Goal: Task Accomplishment & Management: Use online tool/utility

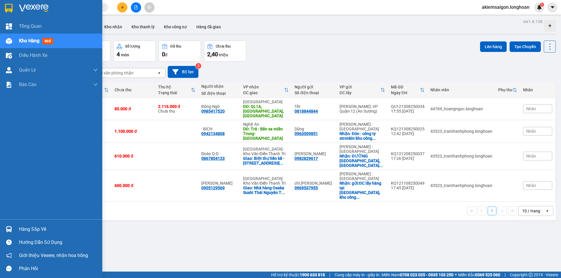
click at [8, 230] on img at bounding box center [9, 229] width 6 height 6
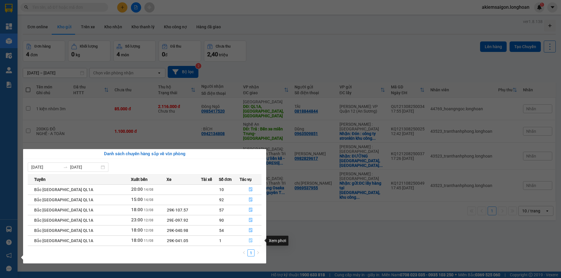
click at [249, 242] on icon "file-done" at bounding box center [251, 241] width 4 height 4
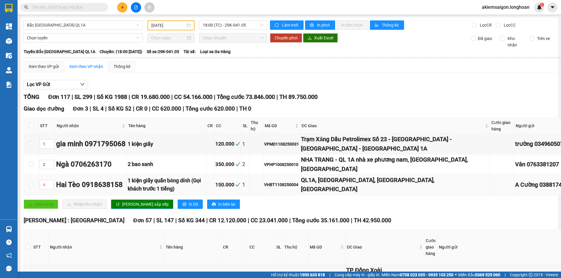
type input "11/08/2025"
click at [27, 245] on input "checkbox" at bounding box center [27, 247] width 5 height 5
checkbox input "true"
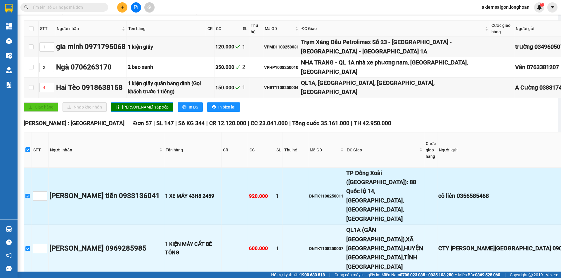
checkbox input "true"
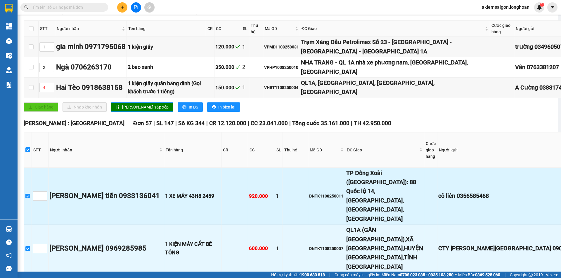
checkbox input "true"
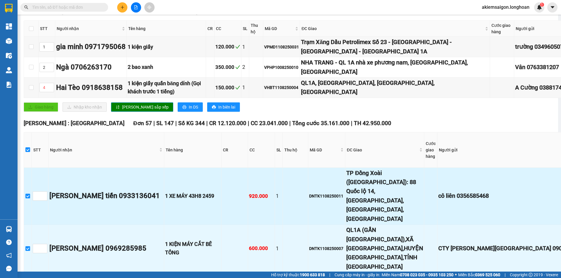
checkbox input "true"
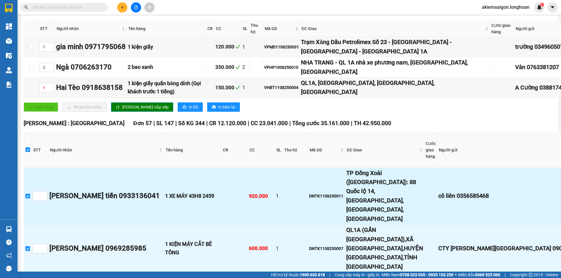
checkbox input "true"
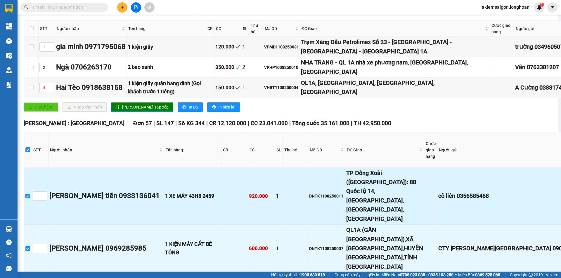
checkbox input "true"
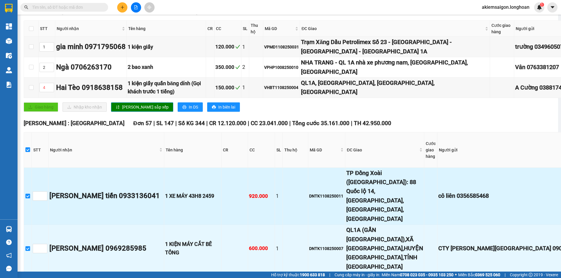
checkbox input "true"
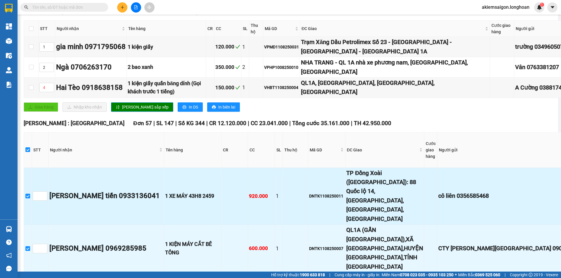
checkbox input "true"
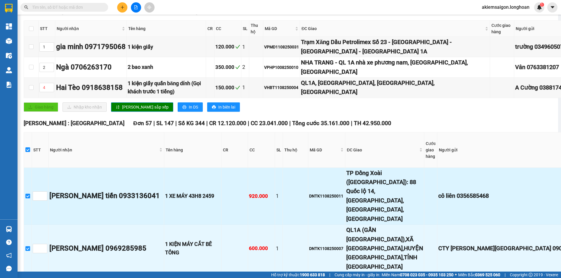
checkbox input "true"
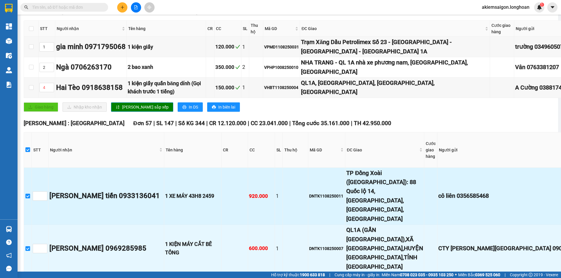
checkbox input "true"
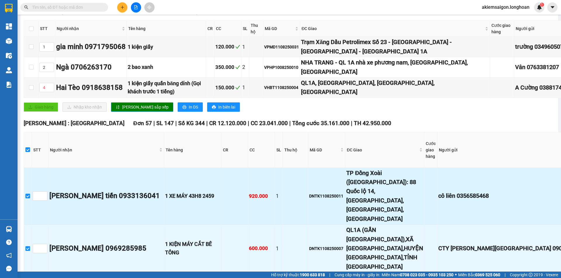
checkbox input "true"
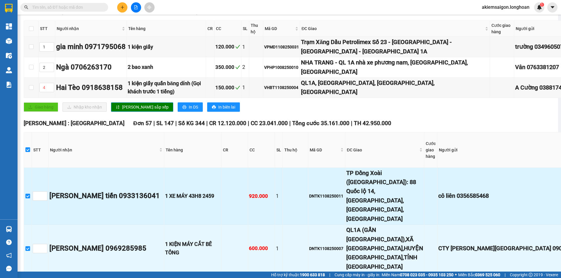
checkbox input "true"
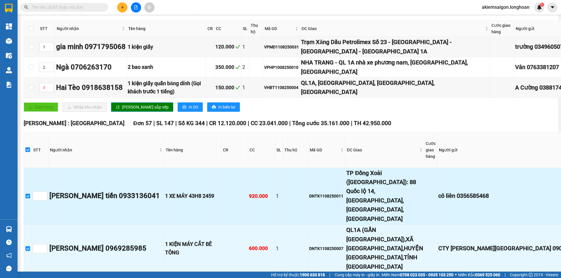
checkbox input "true"
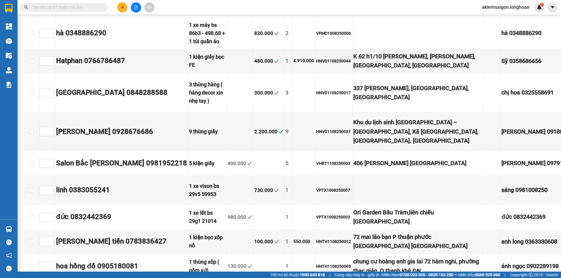
scroll to position [3067, 0]
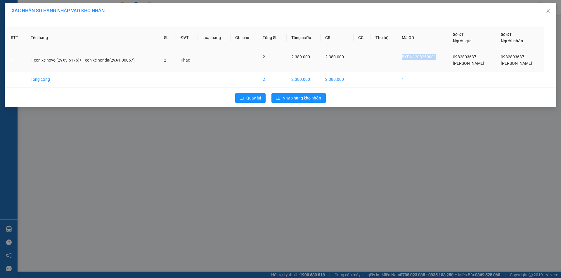
drag, startPoint x: 431, startPoint y: 60, endPoint x: 452, endPoint y: 60, distance: 20.7
click at [452, 60] on tr "1 1 con xe novo (29X3-5176)+1 con xe honda(29A1-00057) 2 Khác 2 2.380.000 2.380…" at bounding box center [280, 60] width 549 height 22
copy span "BXPN1208250001"
drag, startPoint x: 301, startPoint y: 98, endPoint x: 305, endPoint y: 101, distance: 4.4
click at [301, 98] on span "Nhập hàng kho nhận" at bounding box center [301, 98] width 39 height 6
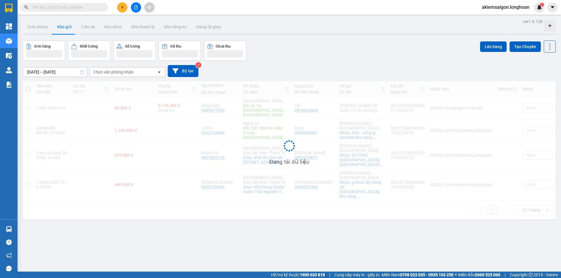
click at [61, 8] on input "text" at bounding box center [66, 7] width 69 height 6
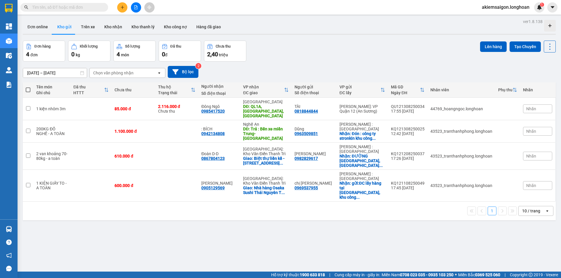
paste input "BXPN1208250001"
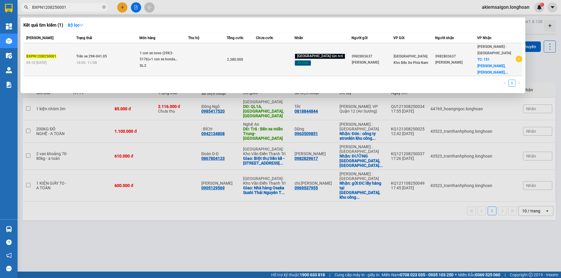
type input "BXPN1208250001"
click at [121, 60] on div "18:00 - 11/08" at bounding box center [107, 63] width 63 height 6
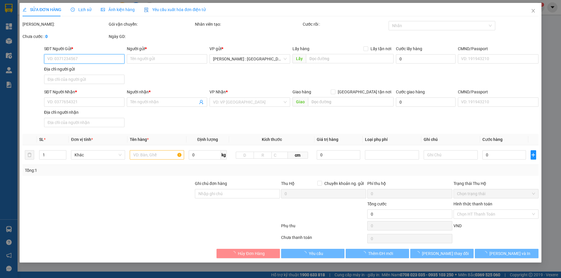
type input "0982803637"
type input "Anh Tuấn"
type input "0982803637"
type input "Anh Tuấn"
checkbox input "true"
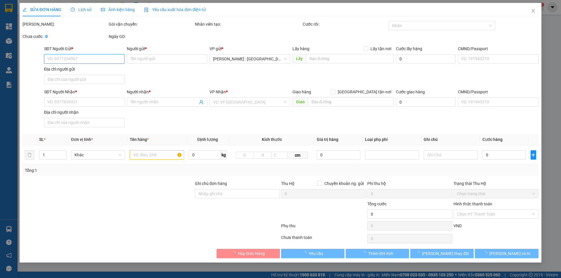
type input "151 thùy vân, P Thắng Tam, TP Vũng Tàu ( Khách sạn tháng 10)"
type input "2 chìa khóa + 0 cavet"
type input "2.380.000"
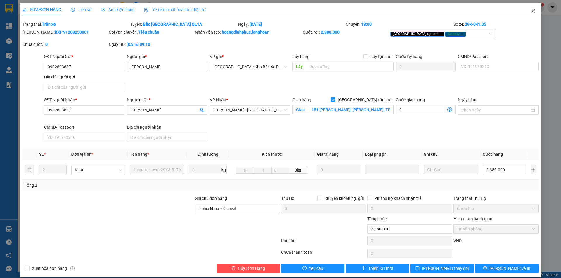
click at [531, 11] on icon "close" at bounding box center [533, 10] width 5 height 5
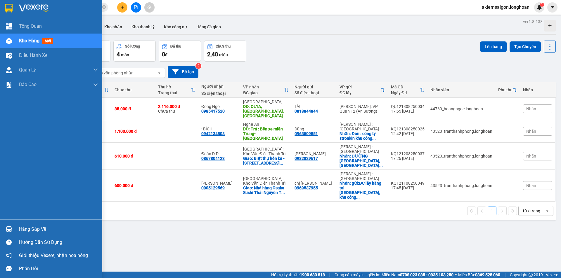
click at [10, 229] on img at bounding box center [9, 229] width 6 height 6
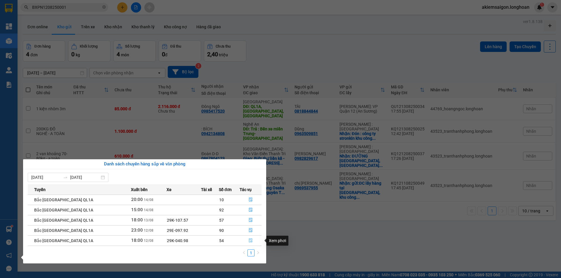
click at [246, 242] on button "button" at bounding box center [250, 240] width 21 height 9
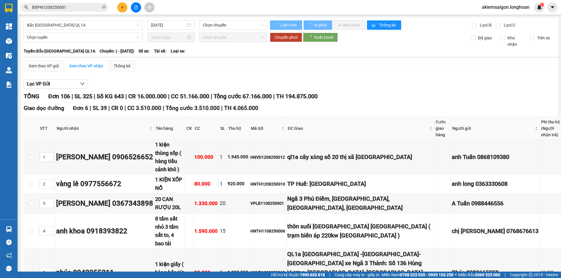
type input "12/08/2025"
